Goal: Understand site structure: Understand site structure

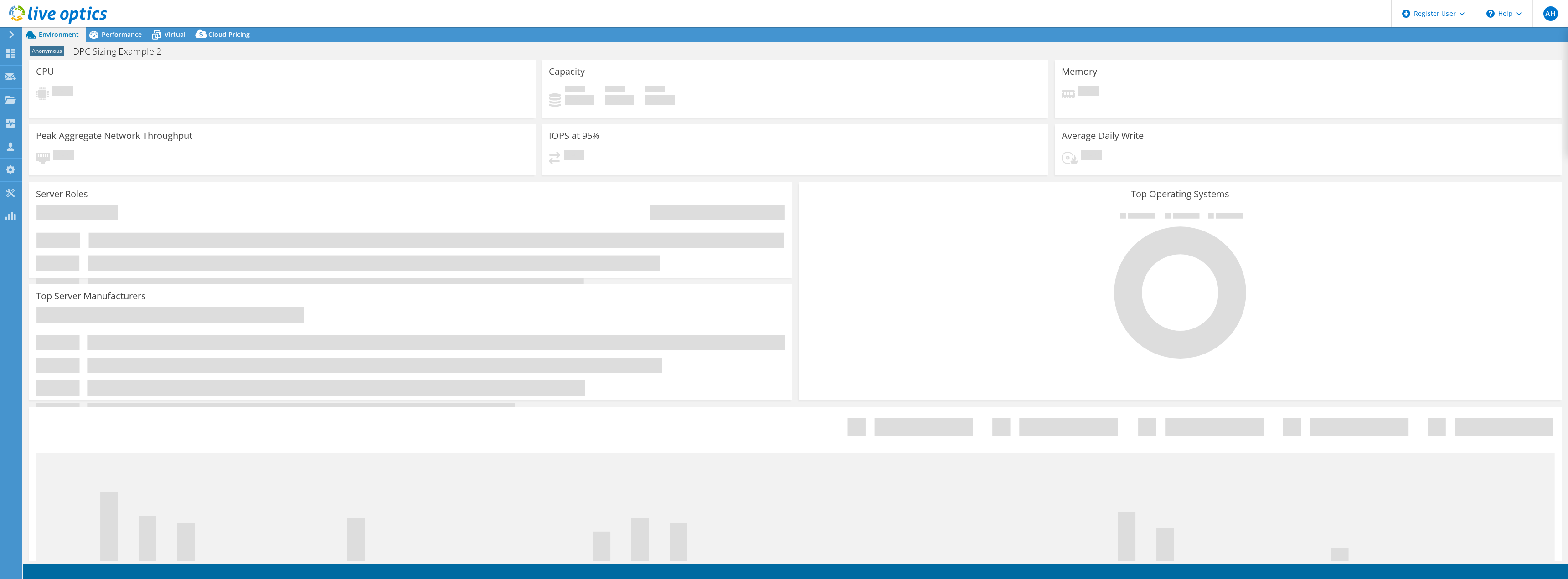
select select "USD"
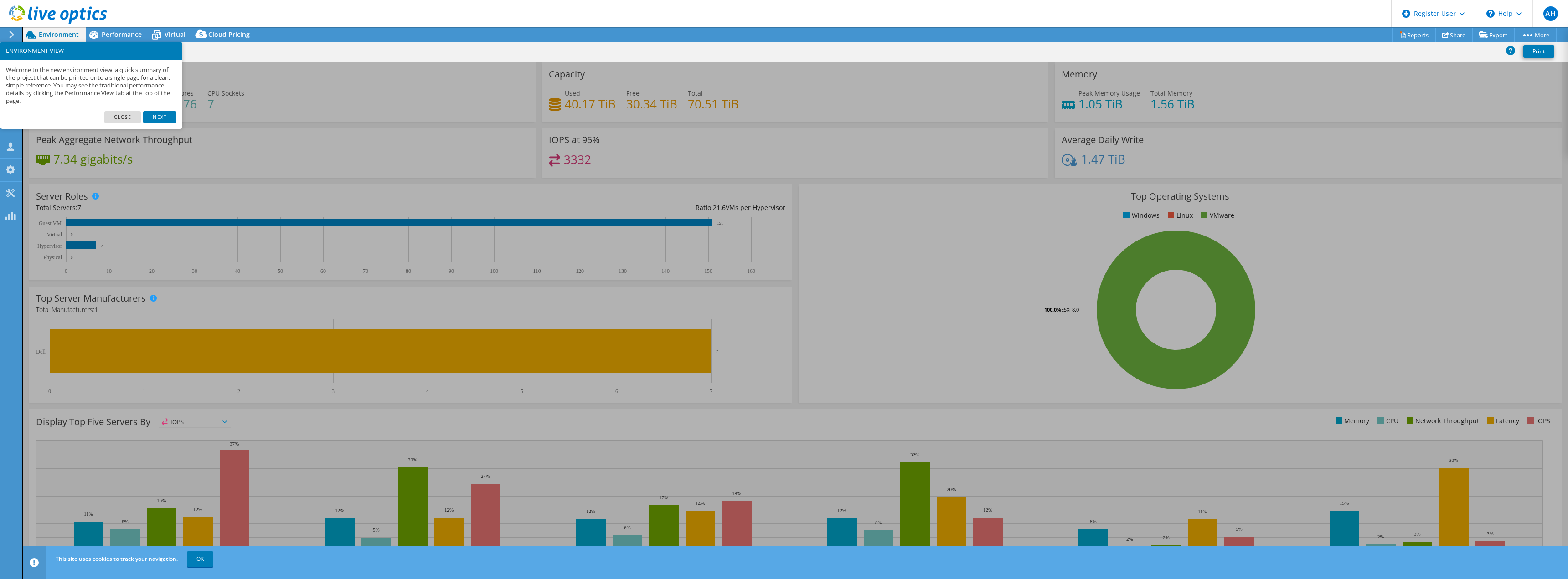
click at [290, 7] on header "AH Dell User [PERSON_NAME] [PERSON_NAME] [PERSON_NAME][EMAIL_ADDRESS][PERSON_NA…" at bounding box center [784, 13] width 1568 height 27
click at [127, 119] on link "Close" at bounding box center [122, 117] width 37 height 12
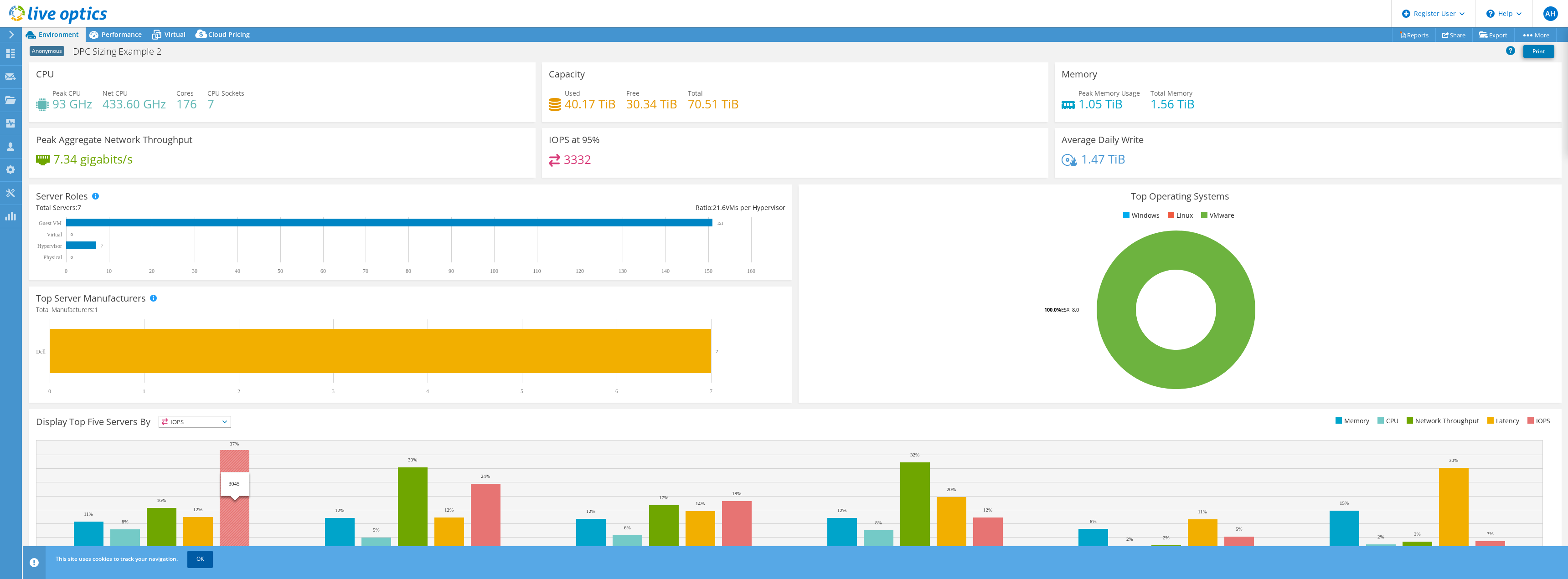
click at [204, 563] on link "OK" at bounding box center [200, 558] width 26 height 16
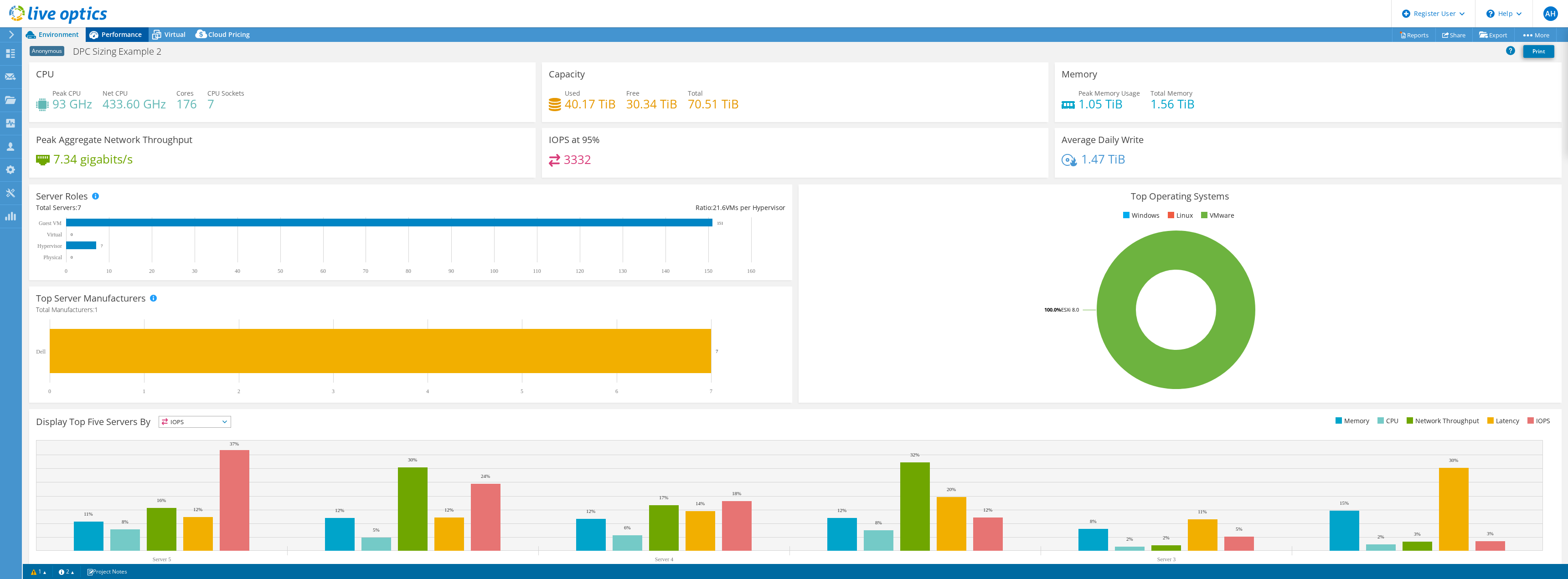
click at [114, 37] on span "Performance" at bounding box center [122, 34] width 40 height 9
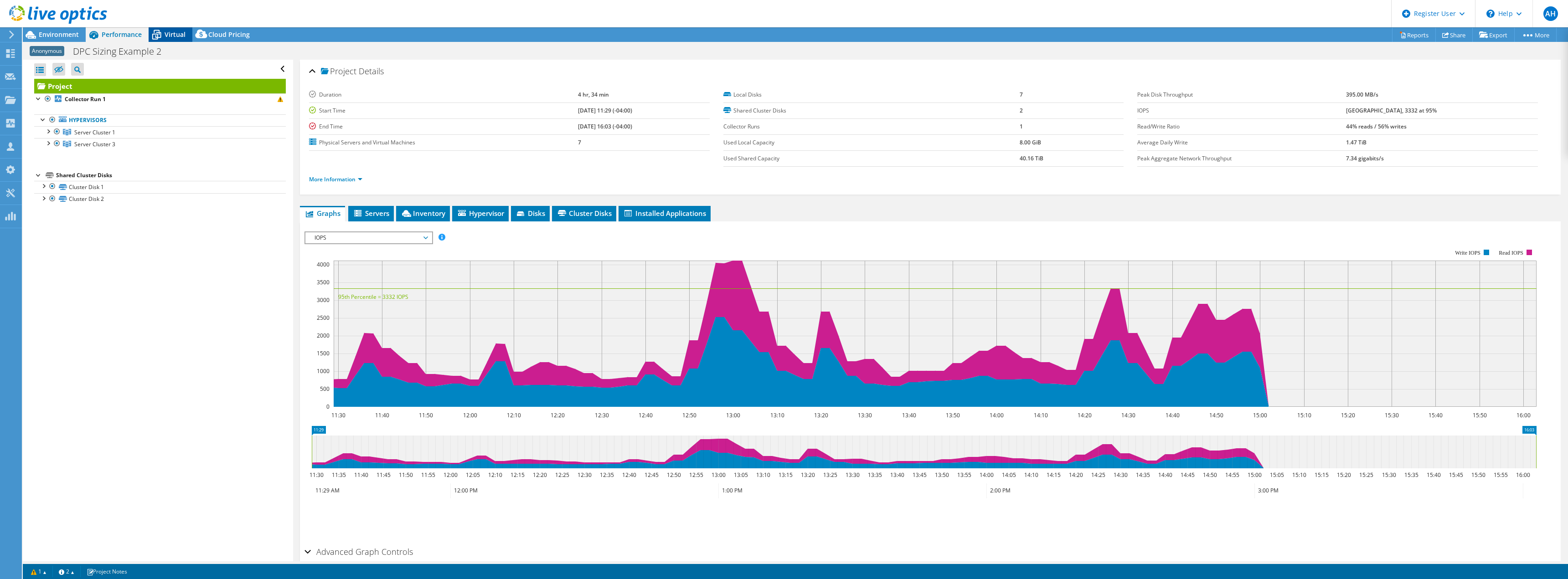
click at [166, 36] on span "Virtual" at bounding box center [175, 34] width 21 height 9
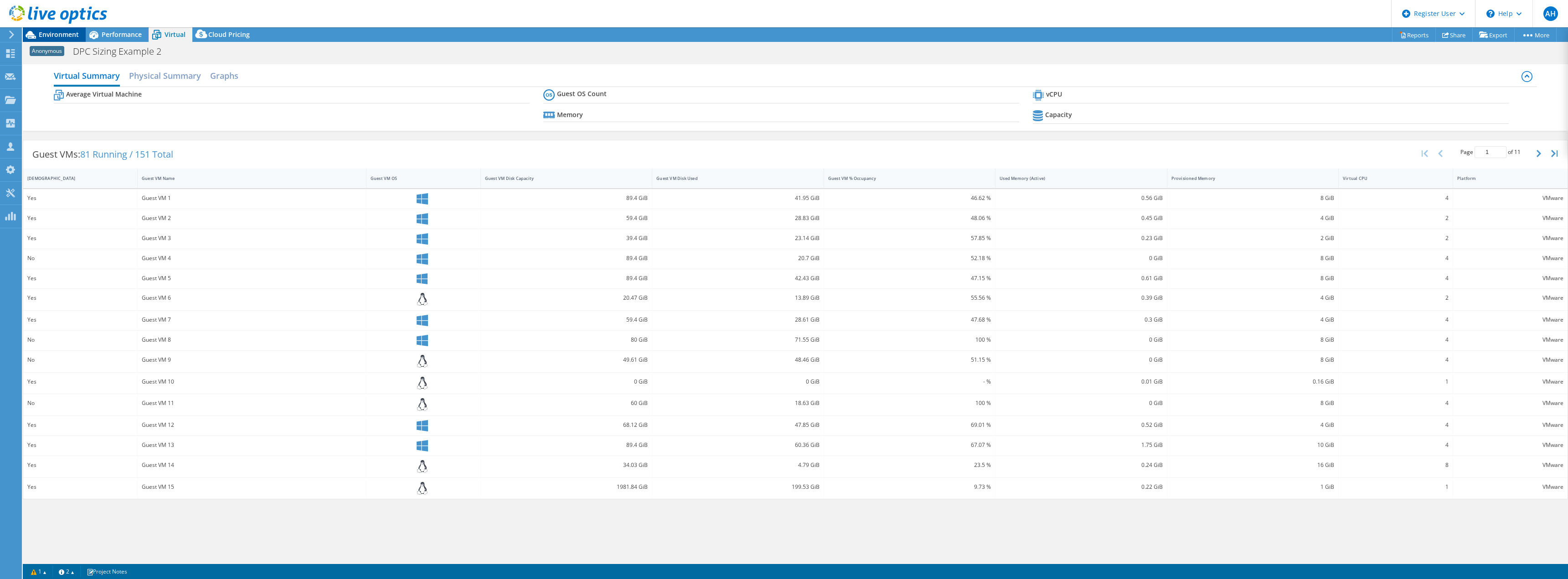
click at [61, 40] on div "Environment" at bounding box center [54, 35] width 63 height 15
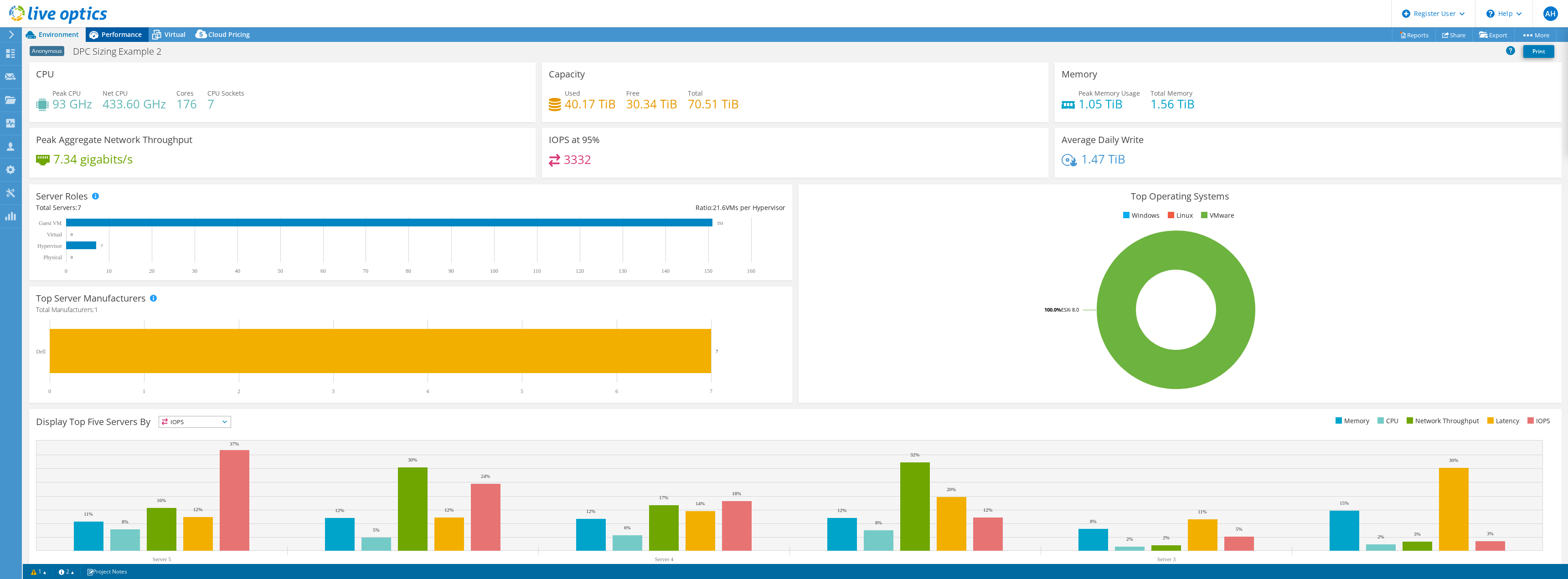
click at [119, 36] on span "Performance" at bounding box center [122, 34] width 40 height 9
